Goal: Transaction & Acquisition: Download file/media

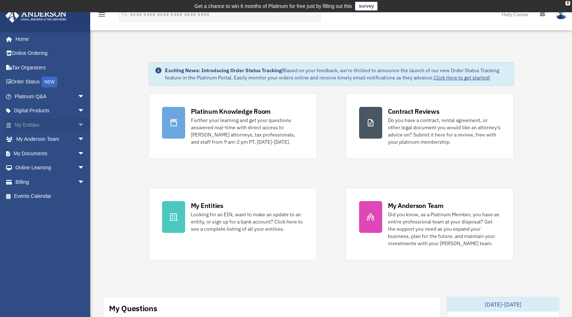
click at [78, 121] on span "arrow_drop_down" at bounding box center [85, 125] width 14 height 15
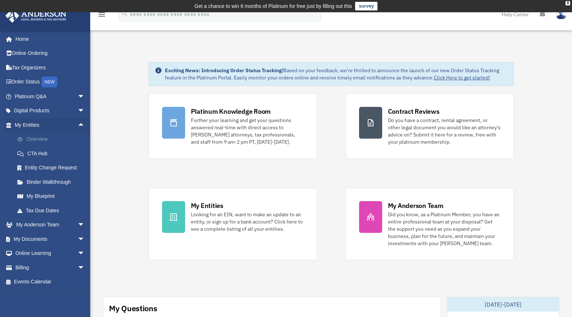
click at [42, 140] on link "Overview" at bounding box center [53, 139] width 86 height 14
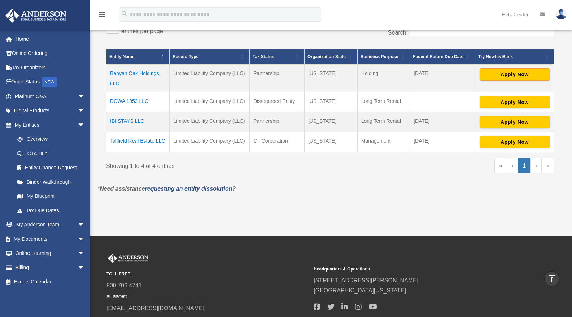
scroll to position [135, 0]
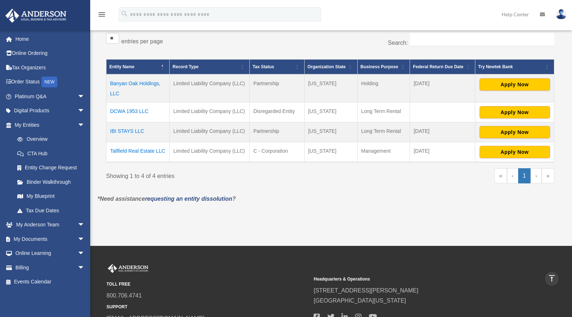
click at [130, 82] on td "Banyan Oak Holdings, LLC" at bounding box center [137, 88] width 63 height 28
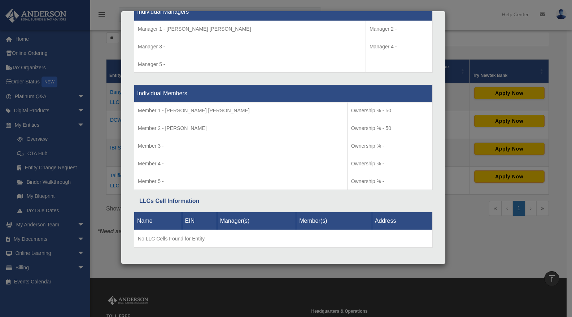
scroll to position [693, 0]
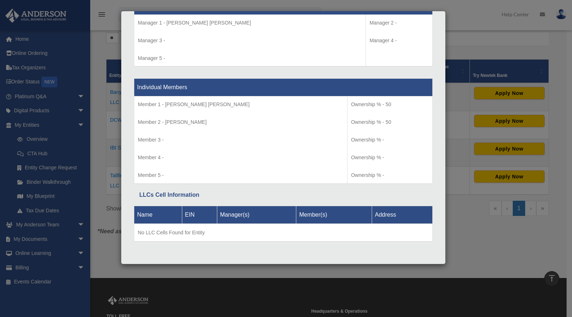
click at [108, 244] on div "Details × Articles Sent Organizational Date" at bounding box center [286, 158] width 572 height 317
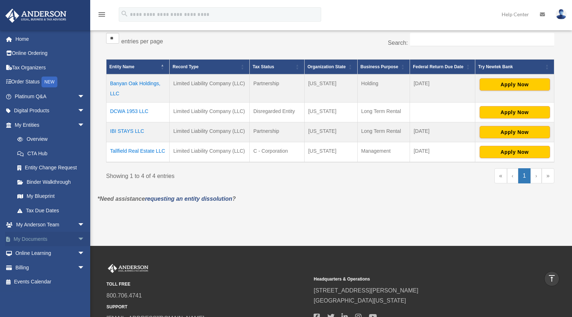
click at [78, 236] on span "arrow_drop_down" at bounding box center [85, 239] width 14 height 15
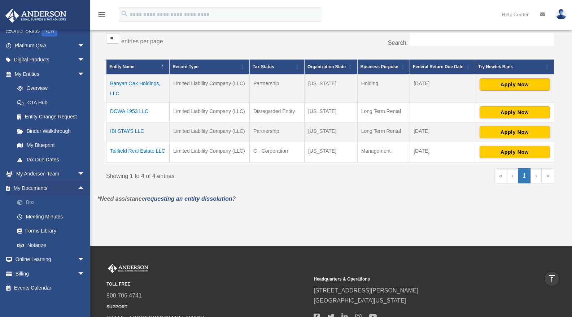
scroll to position [187, 0]
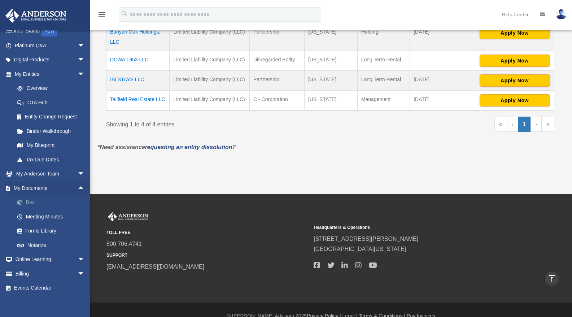
click at [32, 201] on link "Box" at bounding box center [53, 202] width 86 height 14
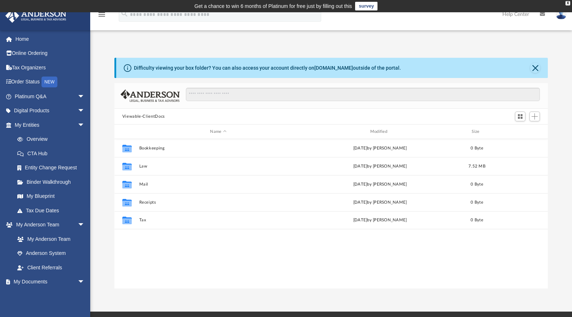
scroll to position [159, 428]
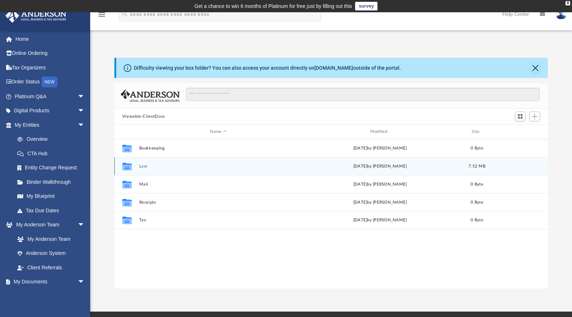
click at [144, 164] on button "Law" at bounding box center [218, 166] width 158 height 5
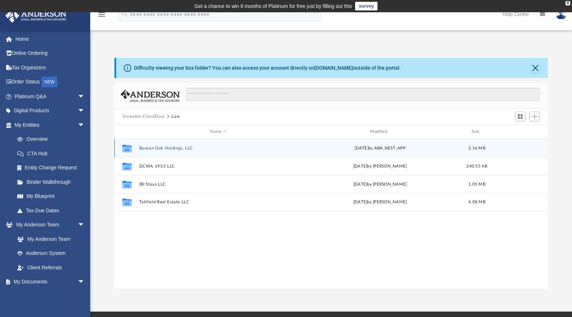
click at [170, 148] on button "Banyan Oak Holdings, LLC" at bounding box center [218, 148] width 158 height 5
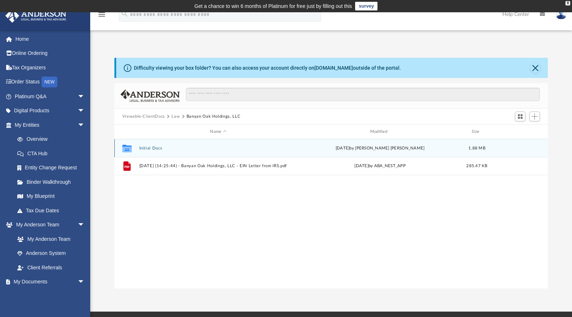
click at [152, 149] on button "Initial Docs" at bounding box center [218, 148] width 158 height 5
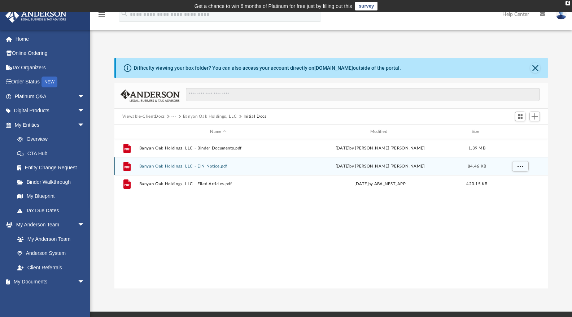
click at [164, 174] on div "File Banyan Oak Holdings, LLC - EIN Notice.pdf [DATE] by [PERSON_NAME] [PERSON_…" at bounding box center [331, 166] width 434 height 18
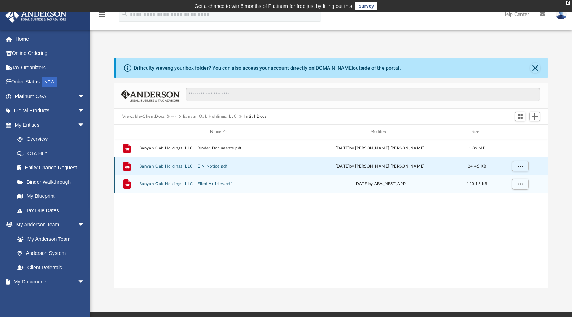
drag, startPoint x: 165, startPoint y: 167, endPoint x: 173, endPoint y: 182, distance: 16.8
click at [180, 212] on div "File Banyan Oak Holdings, LLC - Binder Documents.pdf [DATE] by [PERSON_NAME] [P…" at bounding box center [331, 213] width 434 height 149
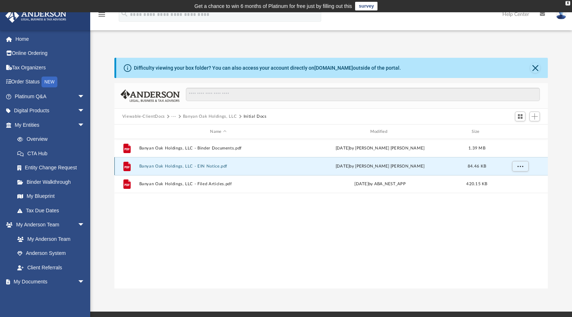
click at [171, 166] on button "Banyan Oak Holdings, LLC - EIN Notice.pdf" at bounding box center [218, 166] width 158 height 5
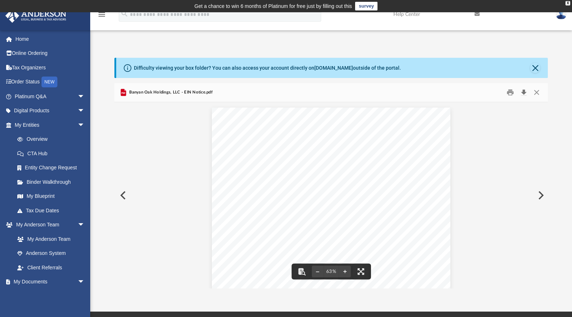
click at [523, 93] on button "Download" at bounding box center [523, 92] width 13 height 11
